Goal: Find contact information: Find contact information

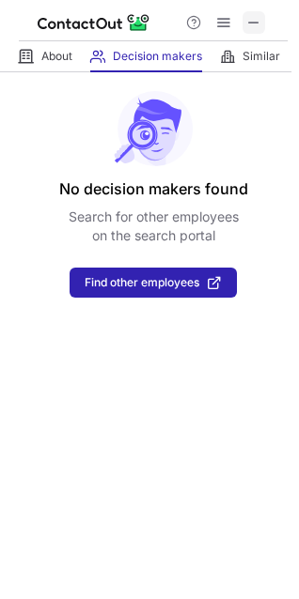
click at [256, 24] on span at bounding box center [253, 22] width 15 height 15
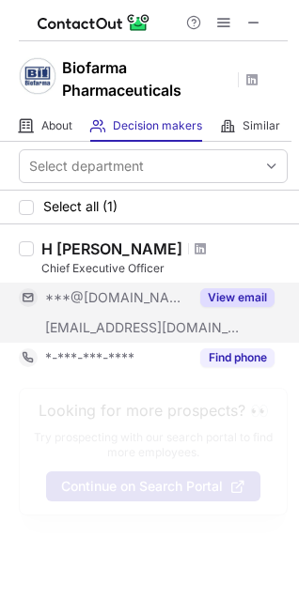
click at [248, 292] on button "View email" at bounding box center [237, 297] width 74 height 19
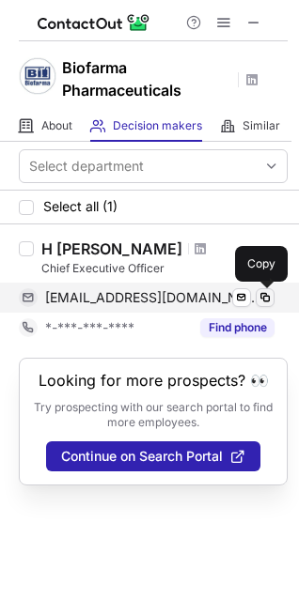
click at [267, 298] on span at bounding box center [264, 297] width 15 height 15
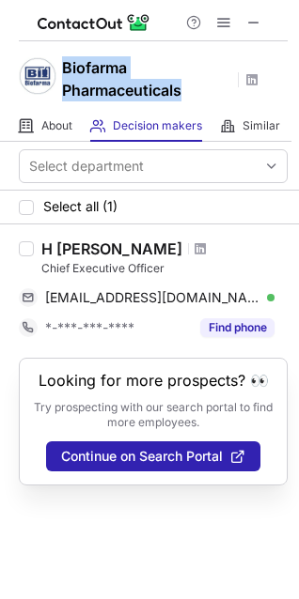
drag, startPoint x: 193, startPoint y: 93, endPoint x: 65, endPoint y: 70, distance: 130.6
click at [65, 70] on h1 "Biofarma Pharmaceuticals" at bounding box center [146, 78] width 169 height 45
copy h1 "Biofarma Pharmaceuticals"
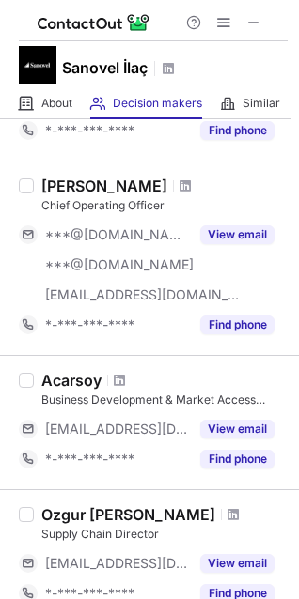
scroll to position [1314, 0]
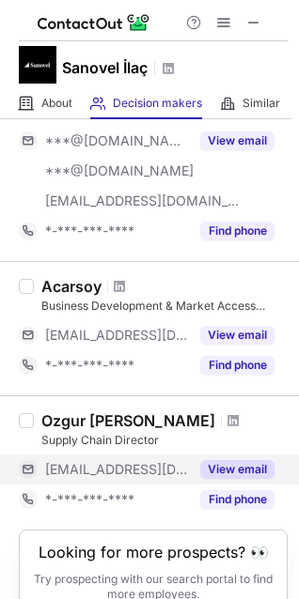
click at [248, 462] on button "View email" at bounding box center [237, 469] width 74 height 19
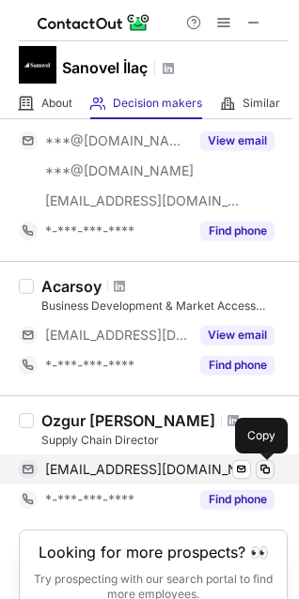
click at [270, 471] on span at bounding box center [264, 469] width 15 height 15
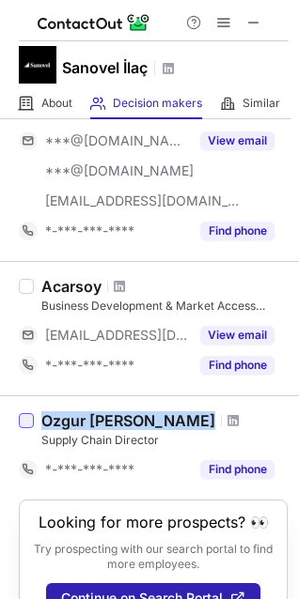
drag, startPoint x: 173, startPoint y: 422, endPoint x: 32, endPoint y: 424, distance: 140.8
click at [32, 424] on div "Ozgur Omer Aydin Supply Chain Director *-***-***-**** Find phone" at bounding box center [149, 447] width 299 height 104
copy div "Ozgur Omer Aydin"
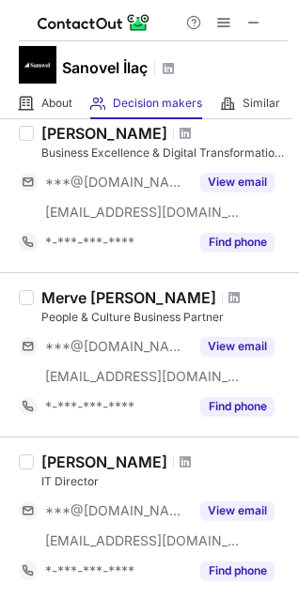
scroll to position [0, 0]
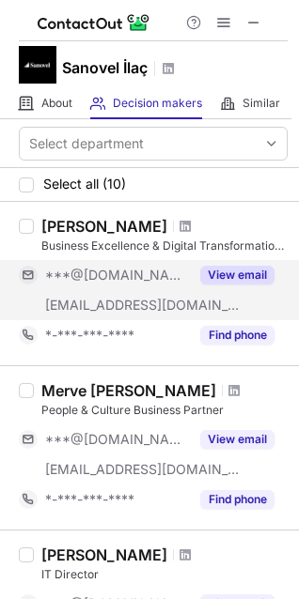
click at [239, 276] on button "View email" at bounding box center [237, 275] width 74 height 19
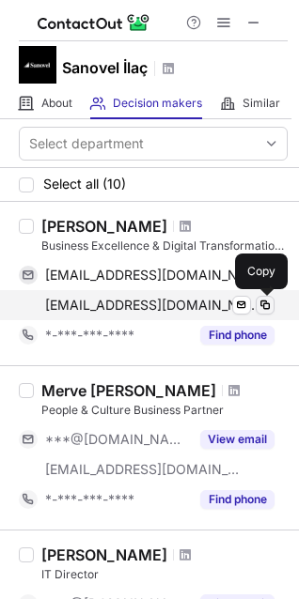
click at [264, 304] on span at bounding box center [264, 305] width 15 height 15
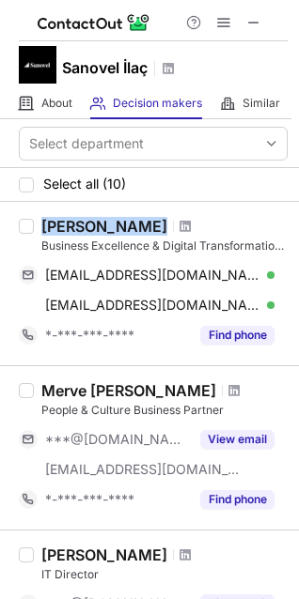
drag, startPoint x: 168, startPoint y: 224, endPoint x: 48, endPoint y: 228, distance: 120.2
click at [48, 228] on div "Murat Gumrukcu" at bounding box center [164, 226] width 246 height 19
copy div "Murat Gumrukcu"
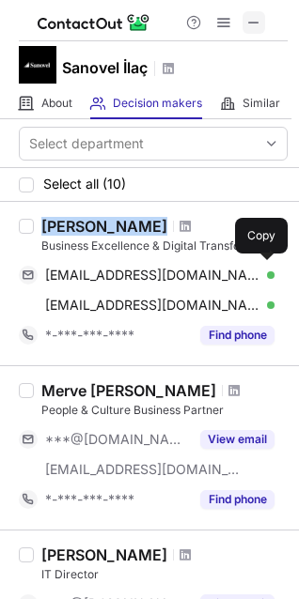
click at [253, 23] on span at bounding box center [253, 22] width 15 height 15
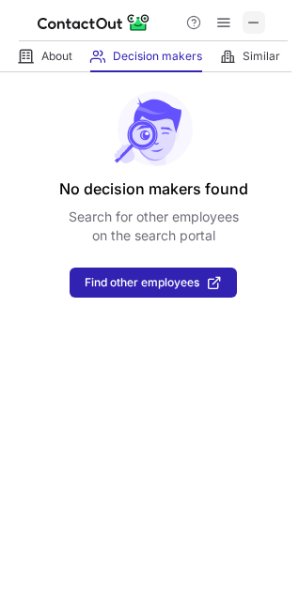
click at [253, 17] on span at bounding box center [253, 22] width 15 height 15
